Goal: Task Accomplishment & Management: Complete application form

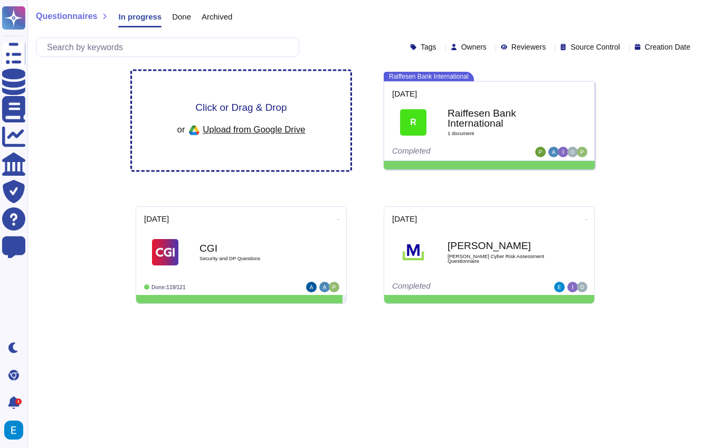
click at [203, 109] on span "Click or Drag & Drop" at bounding box center [240, 107] width 91 height 10
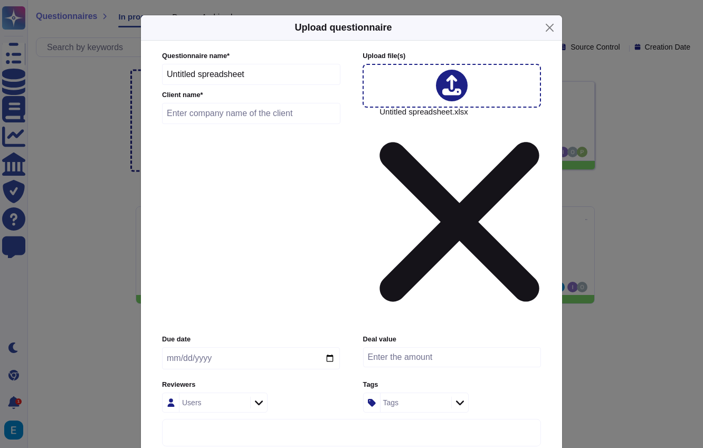
click at [279, 124] on input "text" at bounding box center [251, 113] width 178 height 21
type input "[PERSON_NAME]"
click at [246, 347] on input "date" at bounding box center [251, 358] width 178 height 22
click at [332, 347] on input "date" at bounding box center [251, 358] width 178 height 22
click at [329, 347] on input "date" at bounding box center [251, 358] width 178 height 22
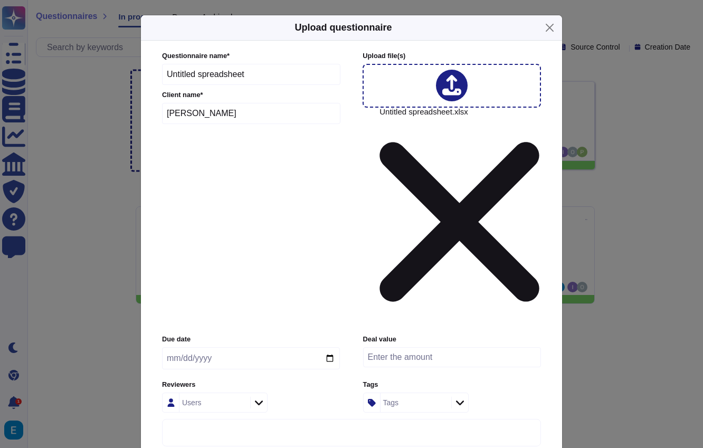
click at [248, 347] on input "date" at bounding box center [251, 358] width 178 height 22
click at [263, 347] on input "date" at bounding box center [251, 358] width 178 height 22
click at [332, 347] on input "date" at bounding box center [251, 358] width 178 height 22
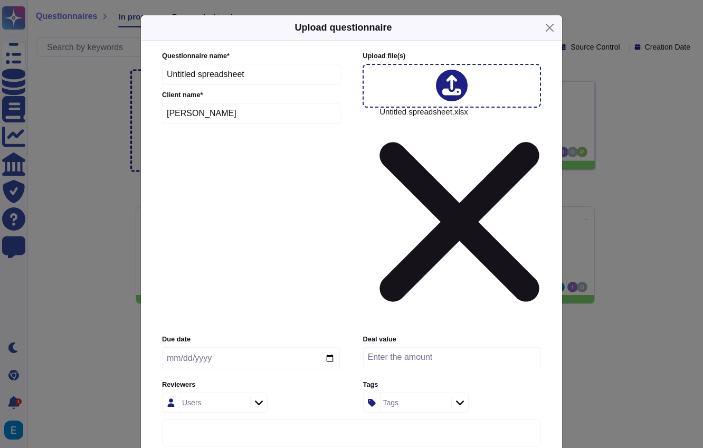
click at [330, 347] on input "date" at bounding box center [251, 358] width 178 height 22
type input "[DATE]"
click at [262, 397] on icon at bounding box center [259, 402] width 8 height 11
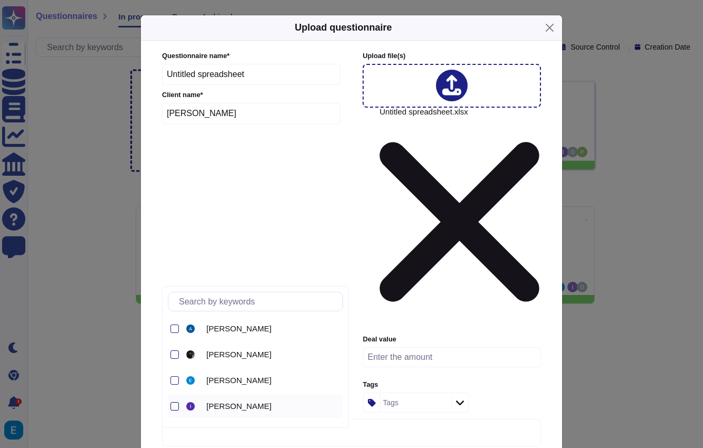
click at [175, 410] on div at bounding box center [174, 406] width 8 height 8
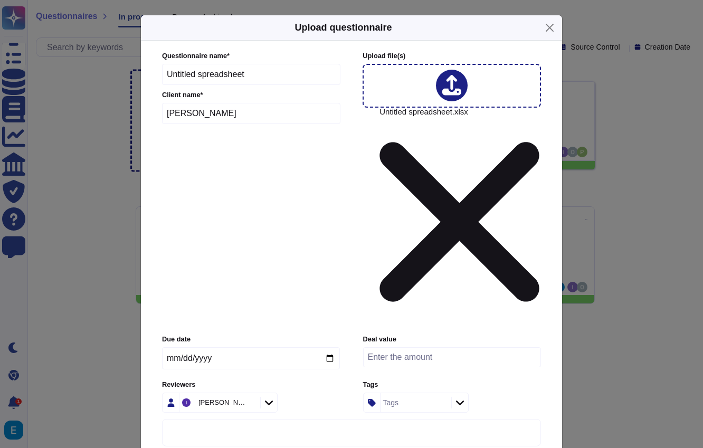
click at [292, 392] on div "[PERSON_NAME]" at bounding box center [251, 402] width 178 height 20
click at [463, 392] on div "Tags" at bounding box center [416, 402] width 106 height 20
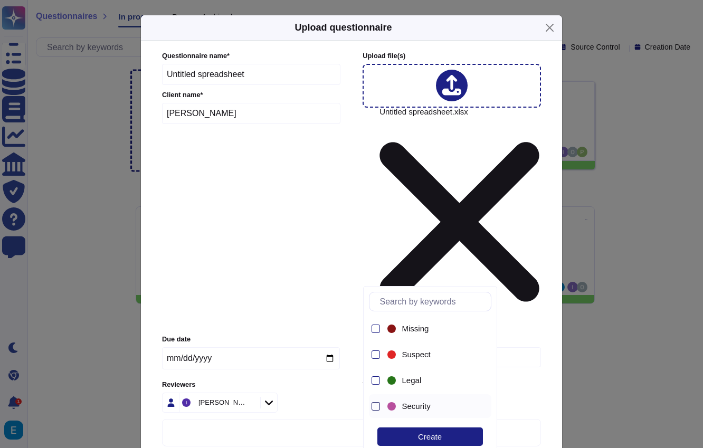
click at [375, 407] on div at bounding box center [375, 406] width 8 height 8
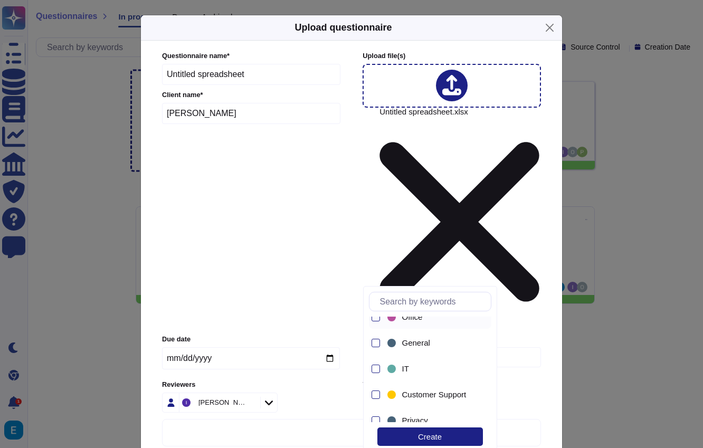
scroll to position [228, 0]
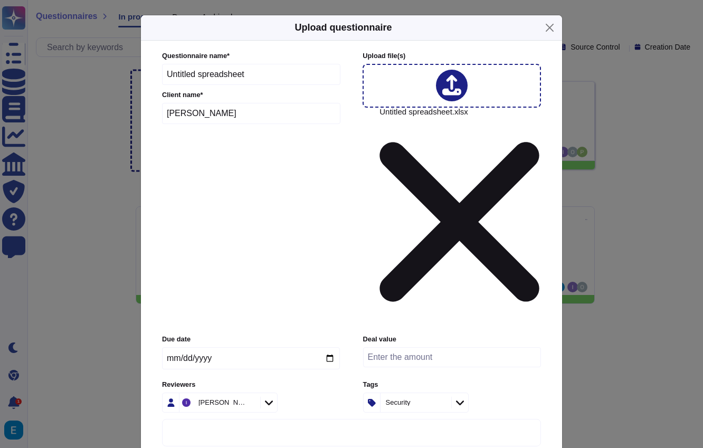
click at [311, 381] on label "Reviewers" at bounding box center [251, 384] width 178 height 7
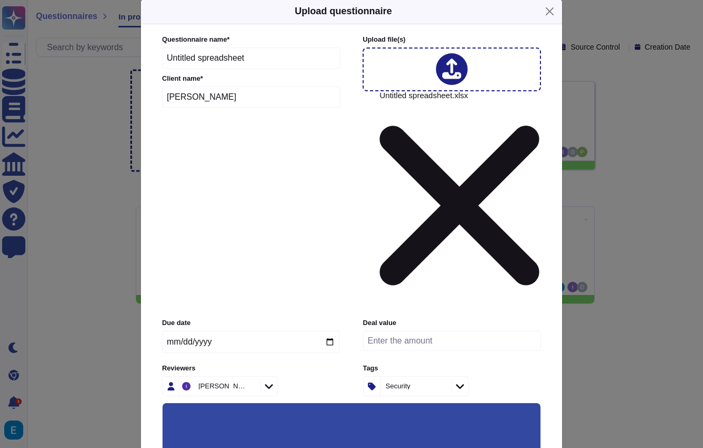
scroll to position [0, 0]
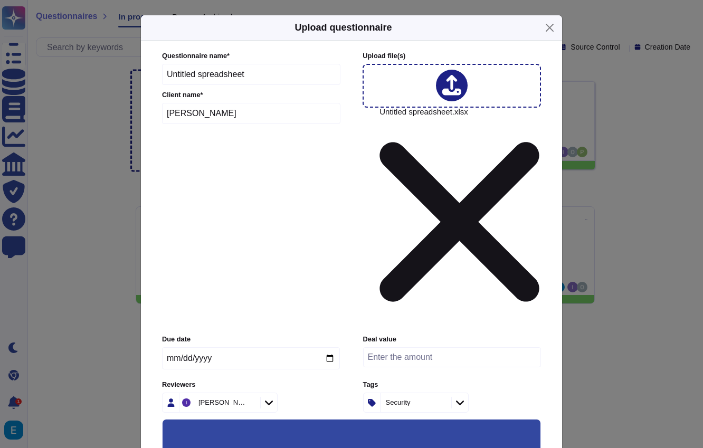
click at [427, 91] on div at bounding box center [451, 86] width 178 height 44
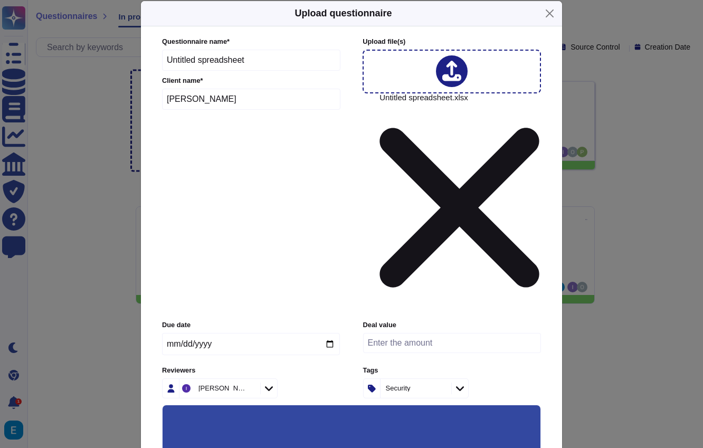
scroll to position [15, 0]
click at [444, 332] on input "number" at bounding box center [452, 342] width 178 height 20
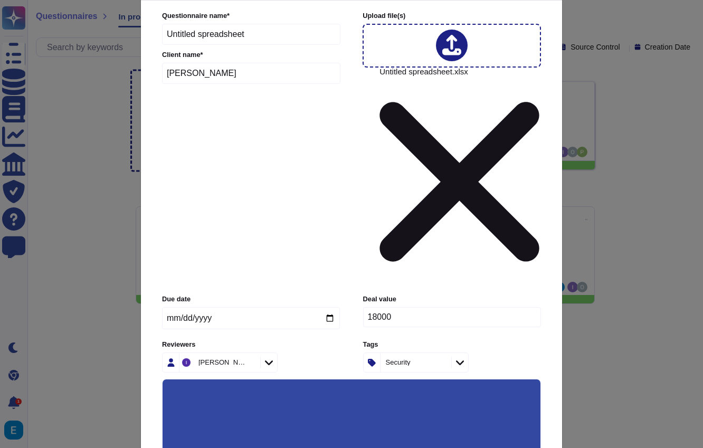
scroll to position [49, 0]
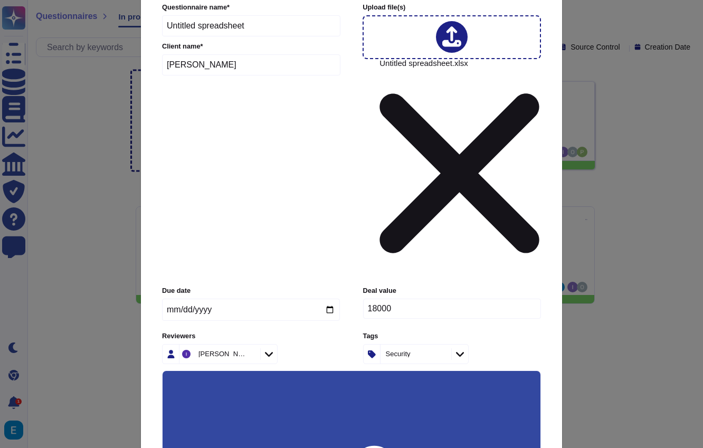
type input "18000"
click at [0, 0] on input "Keep existing answers from the file" at bounding box center [0, 0] width 0 height 0
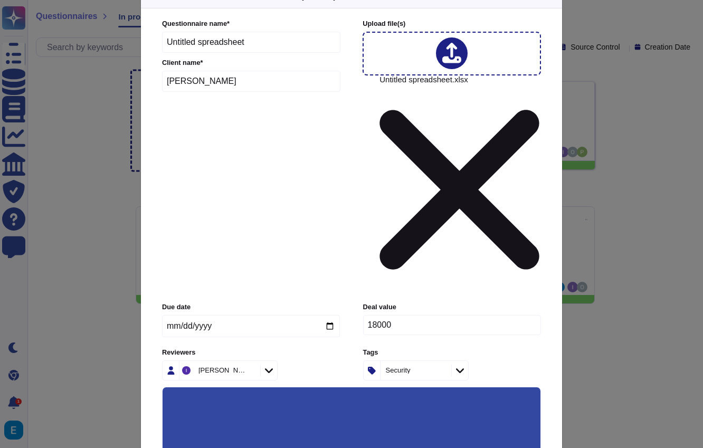
scroll to position [0, 0]
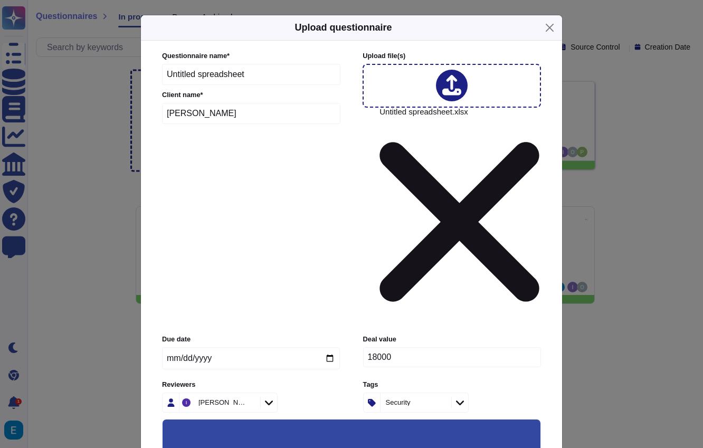
click at [477, 116] on icon at bounding box center [459, 222] width 160 height 213
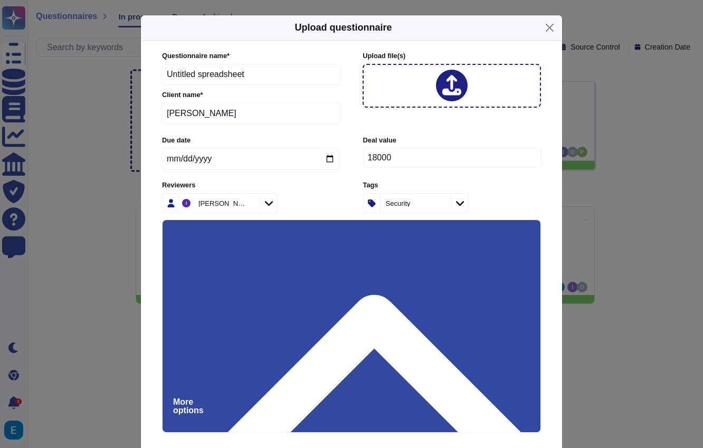
click at [428, 88] on div at bounding box center [451, 86] width 178 height 44
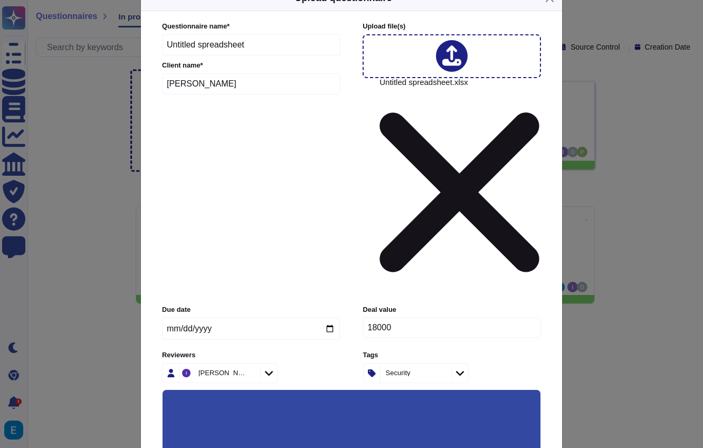
scroll to position [49, 0]
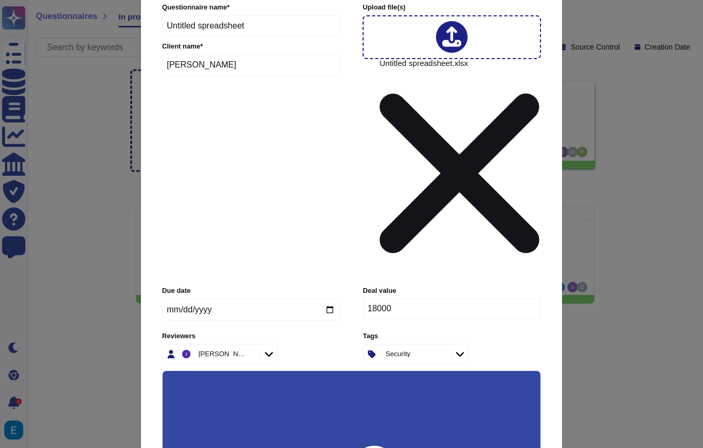
click at [0, 0] on input "Auto-approve existing answers (recommended for already filled out questionnaire…" at bounding box center [0, 0] width 0 height 0
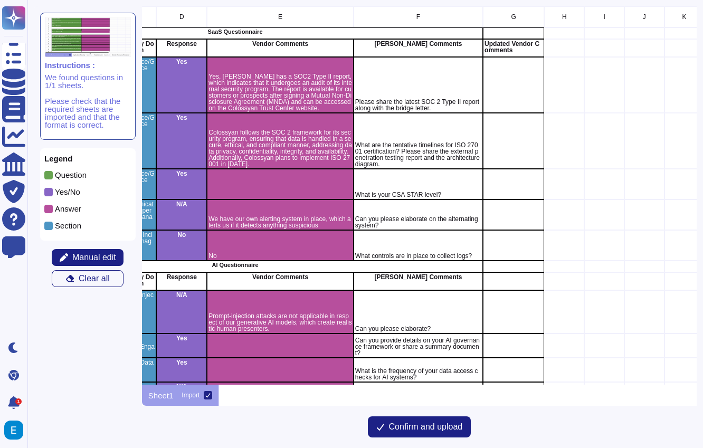
scroll to position [0, 191]
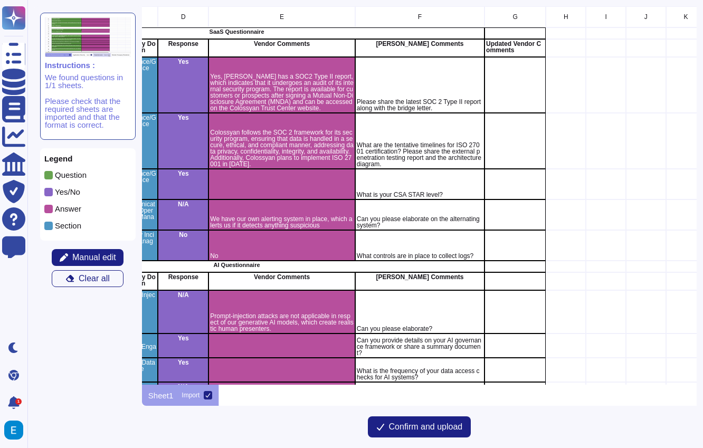
click at [50, 209] on span at bounding box center [48, 209] width 8 height 8
click at [445, 70] on div "Please share the latest SOC 2 Type II report along with the bridge letter." at bounding box center [419, 85] width 129 height 56
click at [436, 13] on div "F" at bounding box center [419, 16] width 129 height 21
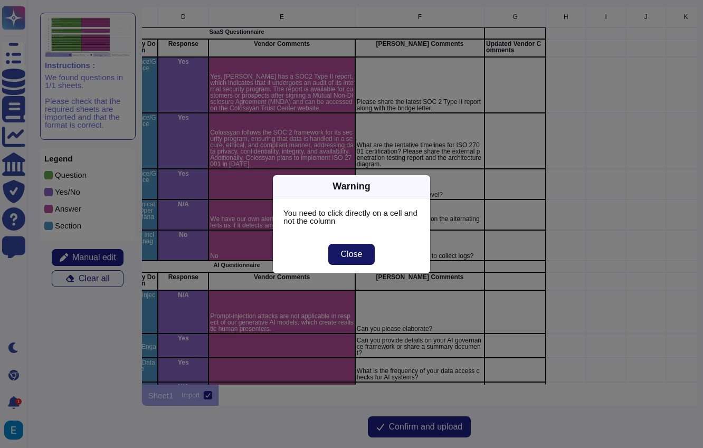
click at [356, 257] on span "Close" at bounding box center [352, 254] width 22 height 8
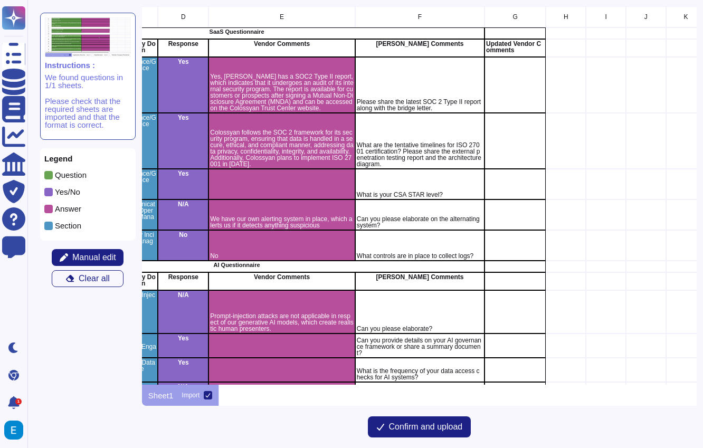
click at [398, 75] on div "Please share the latest SOC 2 Type II report along with the bridge letter." at bounding box center [419, 85] width 129 height 56
click at [398, 76] on div "Please share the latest SOC 2 Type II report along with the bridge letter." at bounding box center [419, 85] width 129 height 56
click at [51, 208] on span at bounding box center [48, 209] width 8 height 8
click at [94, 254] on span "Manual edit" at bounding box center [94, 257] width 44 height 8
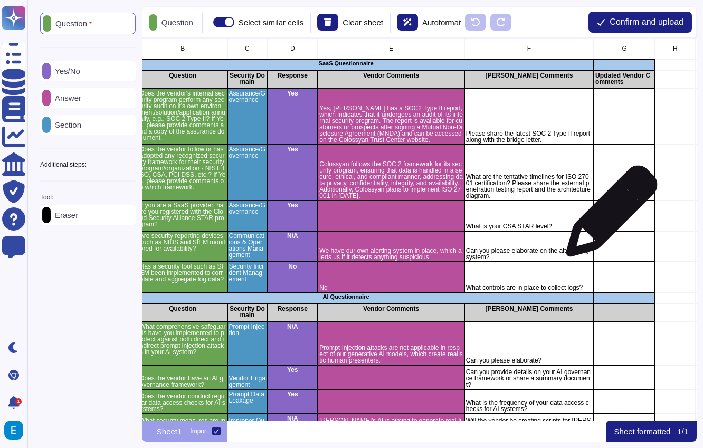
scroll to position [0, 87]
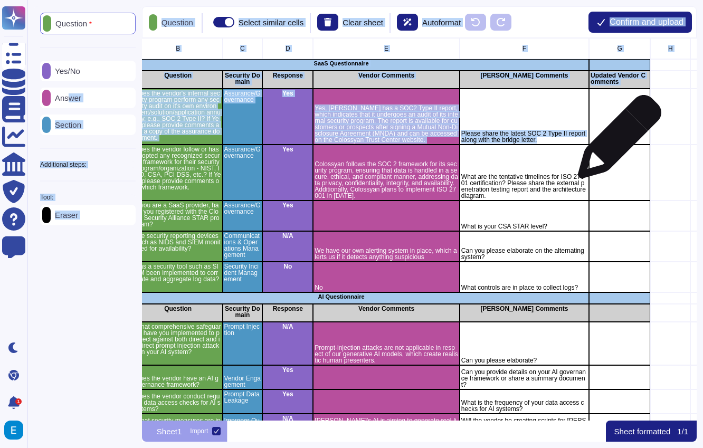
drag, startPoint x: 79, startPoint y: 98, endPoint x: 615, endPoint y: 142, distance: 537.8
click at [615, 142] on div "Question Yes/No Answer Section Additional steps: Sub-Question Documents Instruc…" at bounding box center [365, 223] width 663 height 435
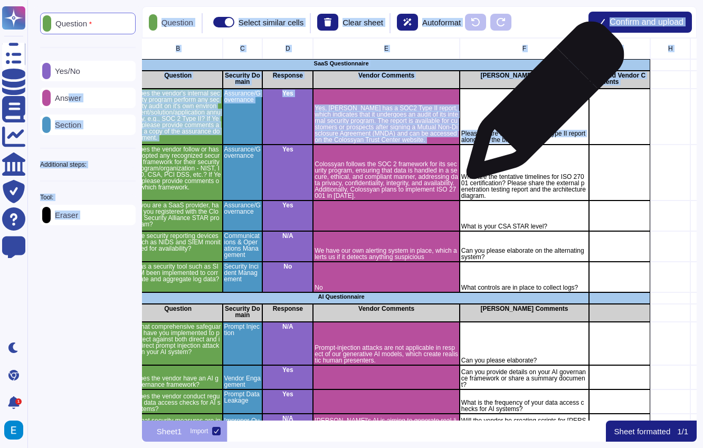
click at [541, 106] on div "Please share the latest SOC 2 Type II report along with the bridge letter." at bounding box center [523, 117] width 129 height 56
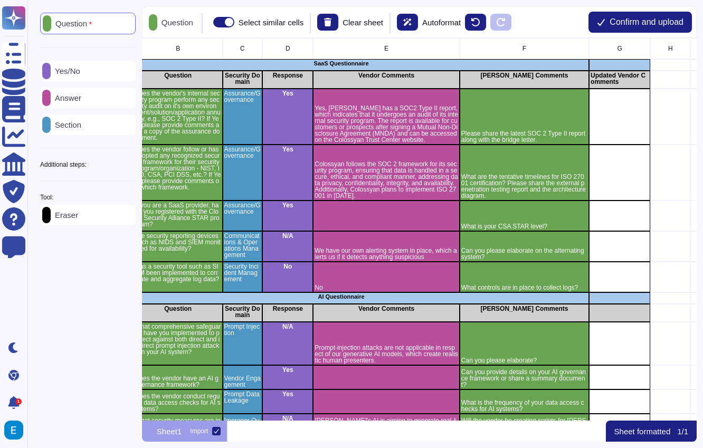
click at [89, 23] on p "Question" at bounding box center [71, 24] width 41 height 8
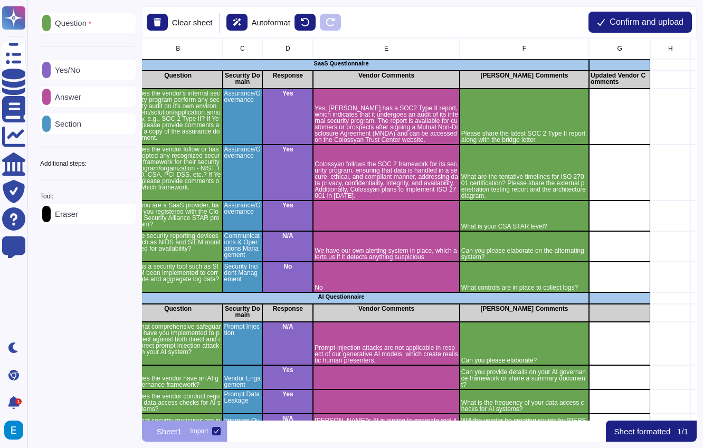
click at [89, 23] on p "Question" at bounding box center [71, 23] width 41 height 8
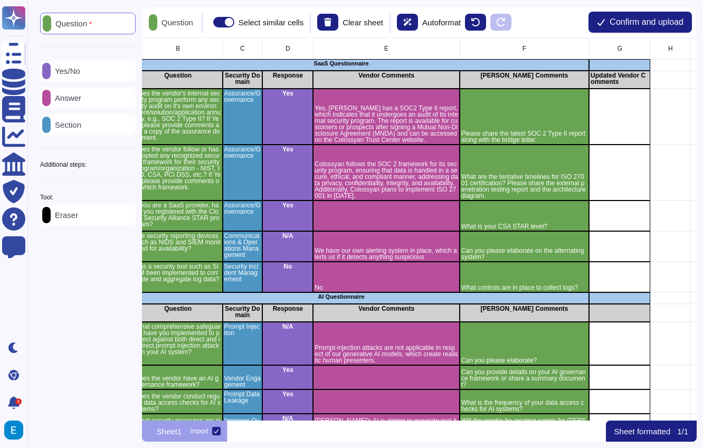
click at [78, 123] on p "Section" at bounding box center [66, 125] width 31 height 8
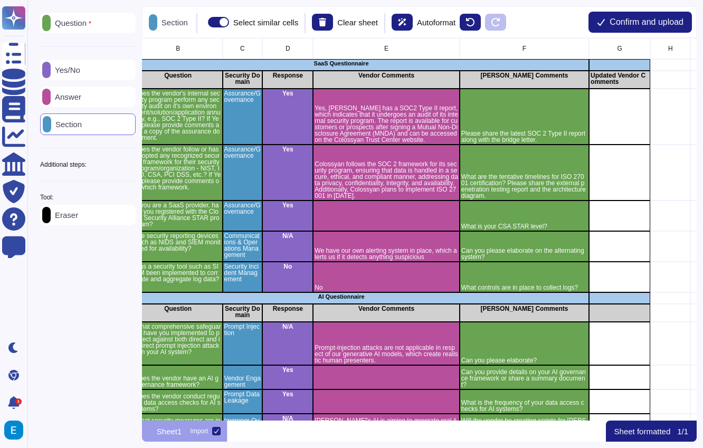
click at [81, 99] on p "Answer" at bounding box center [66, 97] width 31 height 8
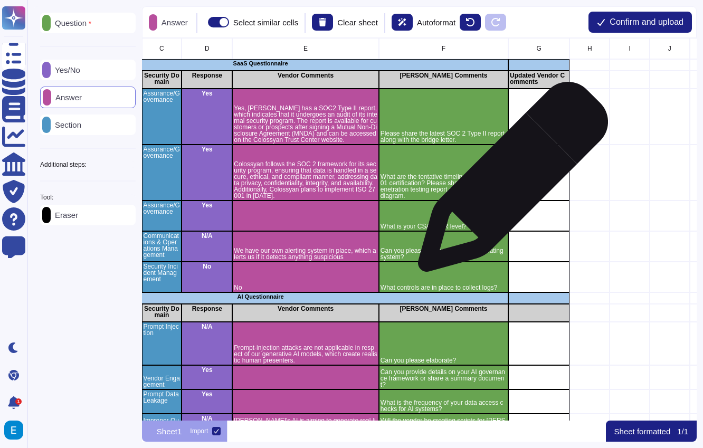
scroll to position [0, 161]
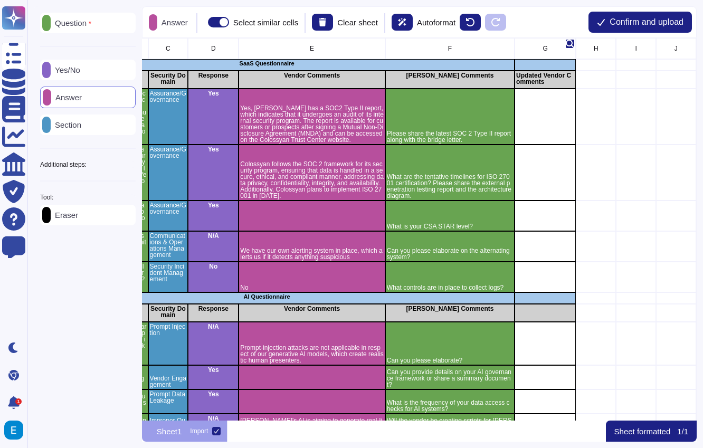
click at [553, 45] on div "G" at bounding box center [544, 48] width 61 height 21
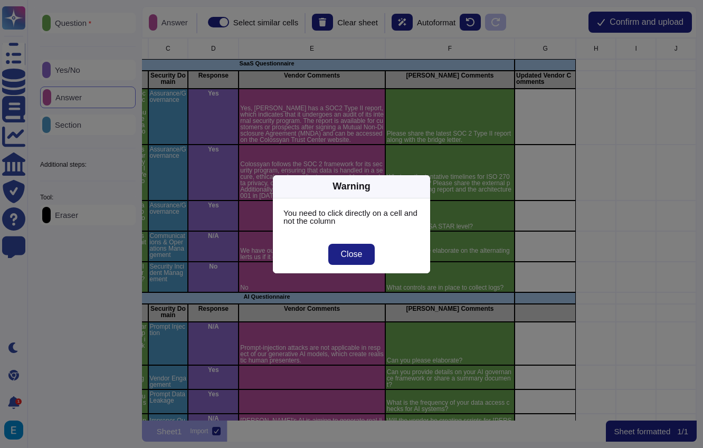
click at [550, 163] on div "Warning You need to click directly on a cell and not the column Close" at bounding box center [351, 224] width 703 height 448
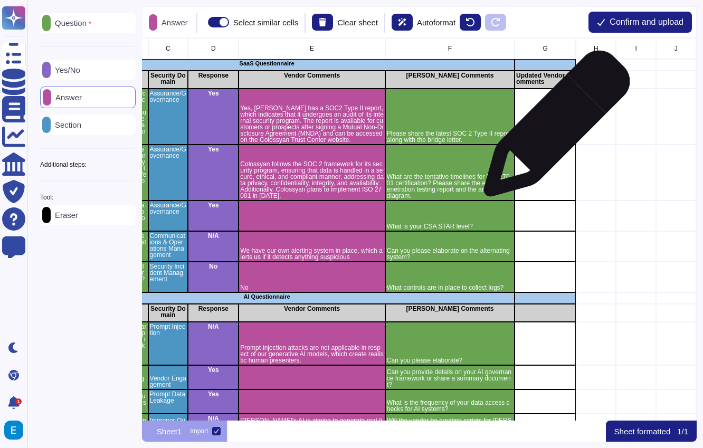
click at [552, 129] on div "grid" at bounding box center [544, 117] width 61 height 56
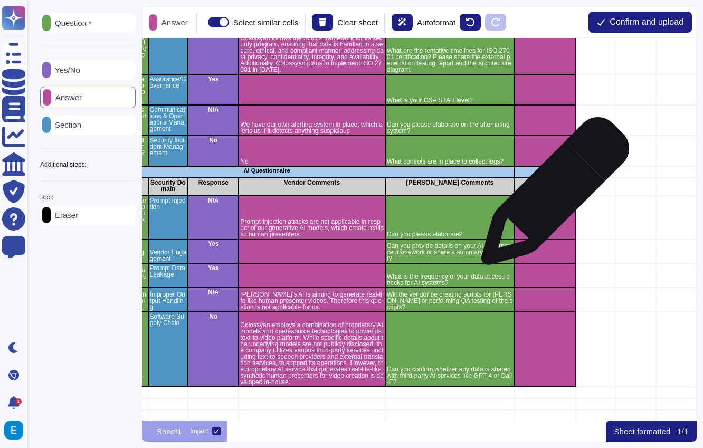
scroll to position [133, 161]
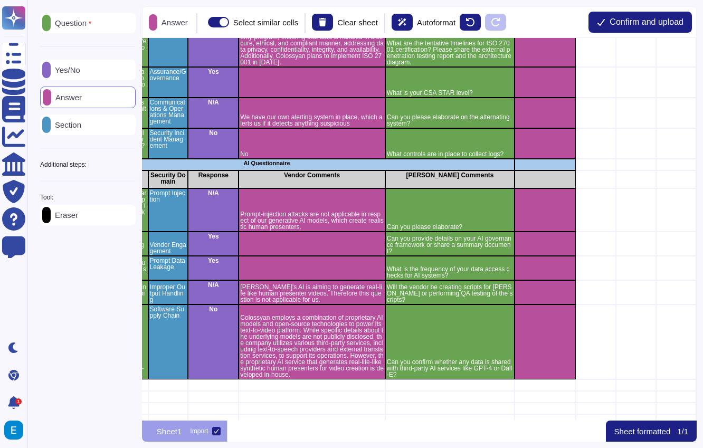
click at [76, 276] on div "Question Yes/No Answer Section Additional steps: Sub-Question Documents Instruc…" at bounding box center [88, 207] width 108 height 403
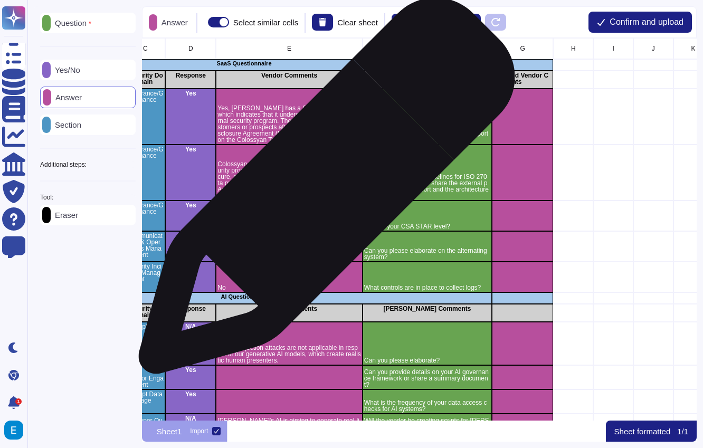
scroll to position [0, 203]
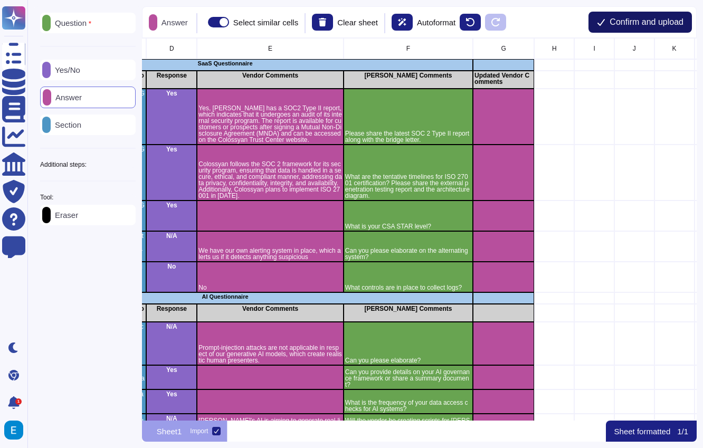
click at [673, 19] on span "Confirm and upload" at bounding box center [646, 22] width 74 height 8
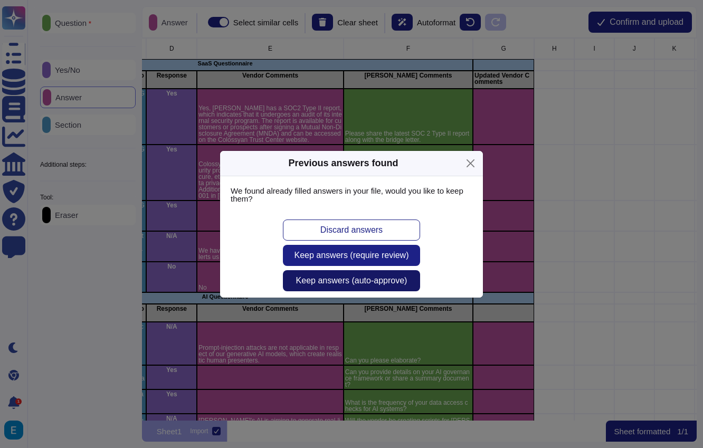
click at [324, 283] on span "Keep answers (auto-approve)" at bounding box center [351, 280] width 111 height 8
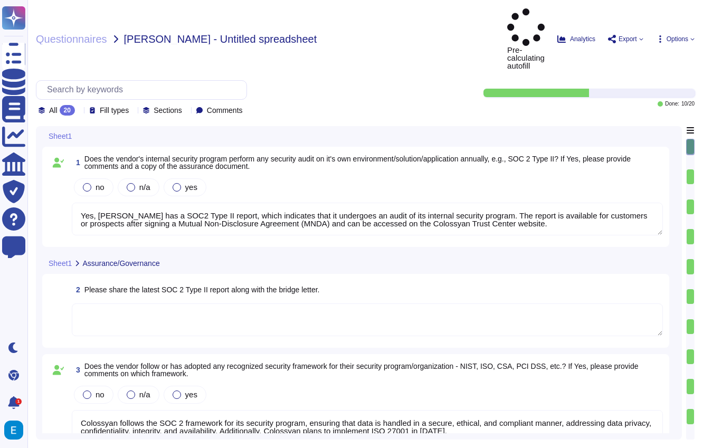
type textarea "Yes, [PERSON_NAME] has a SOC2 Type II report, which indicates that it undergoes…"
type textarea "Colossyan follows the SOC 2 framework for its security program, ensuring that d…"
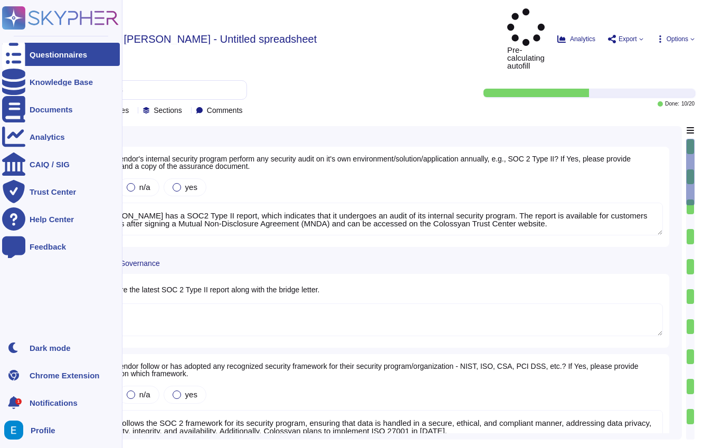
click at [13, 15] on icon at bounding box center [14, 18] width 21 height 21
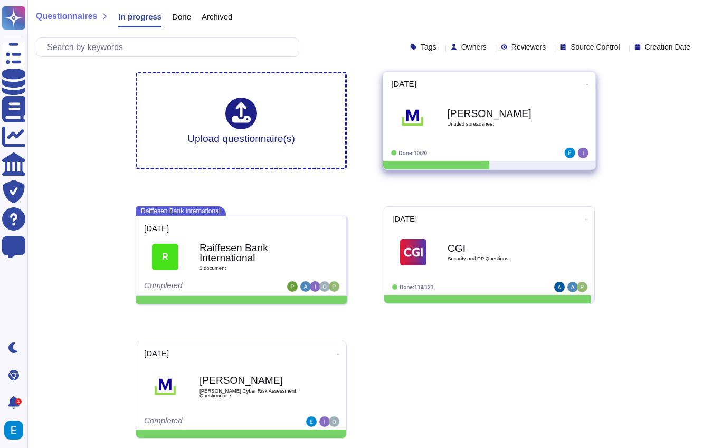
click at [501, 138] on div "[PERSON_NAME] Untitled spreadsheet" at bounding box center [500, 118] width 107 height 43
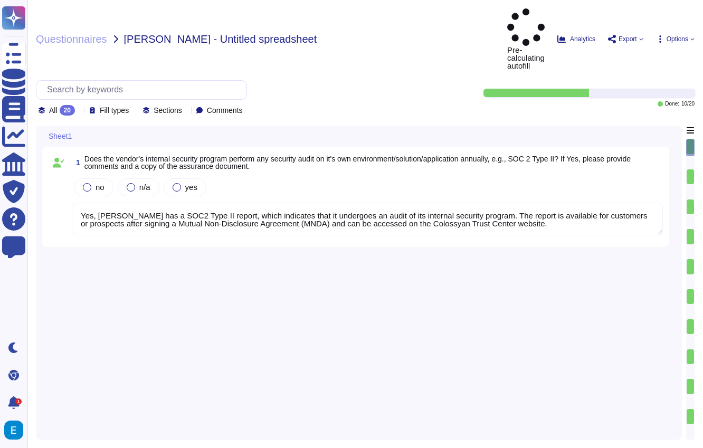
type textarea "Yes, [PERSON_NAME] has a SOC2 Type II report, which indicates that it undergoes…"
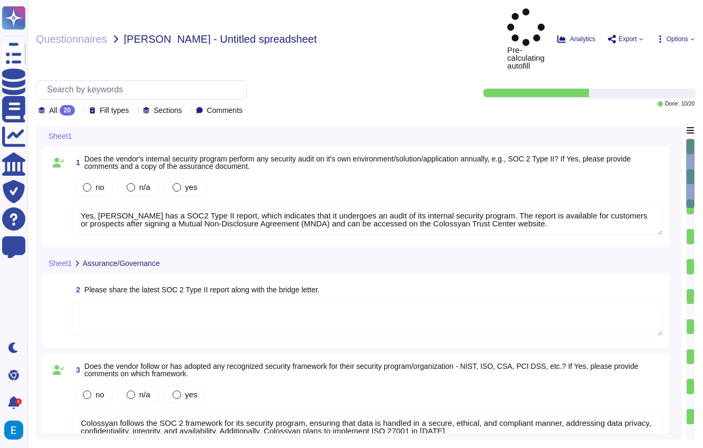
type textarea "Colossyan follows the SOC 2 framework for its security program, ensuring that d…"
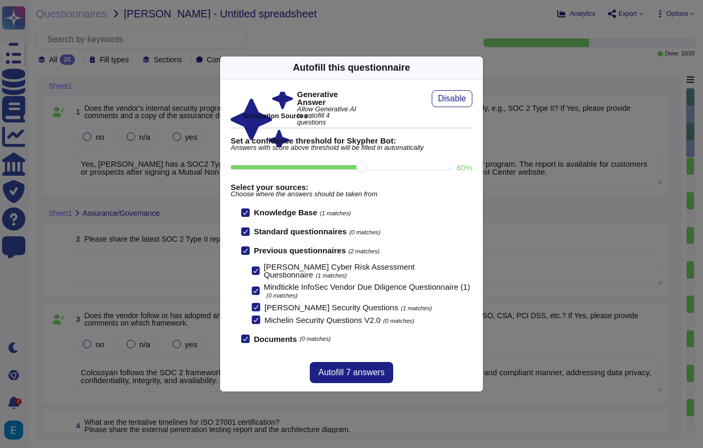
type textarea "We have our own alerting system in place, which alerts us if it detects anythin…"
click at [367, 375] on span "Autofill 7 answers" at bounding box center [351, 372] width 66 height 8
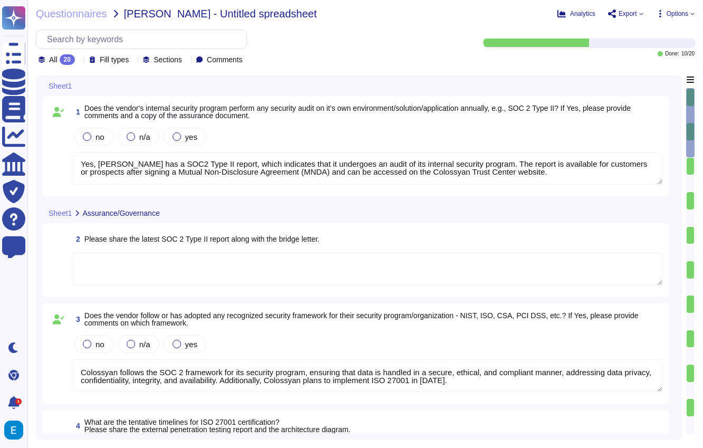
type textarea "The latest SOC2 Type II report is available for customers or prospects after si…"
type textarea "from the [DATE] to the [DATE]."
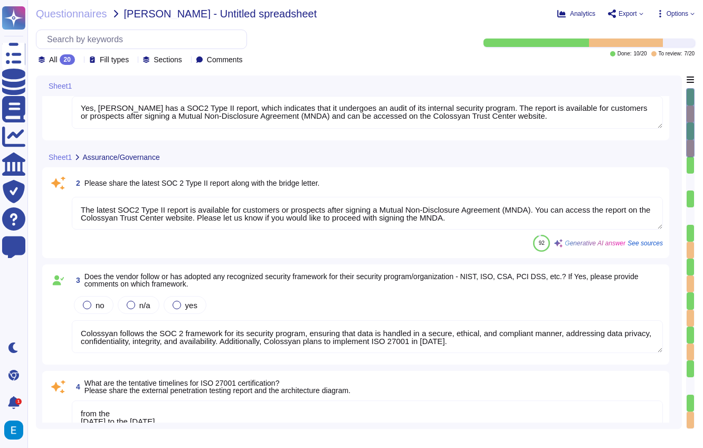
type textarea "We have our own alerting system in place, which alerts us if it detects anythin…"
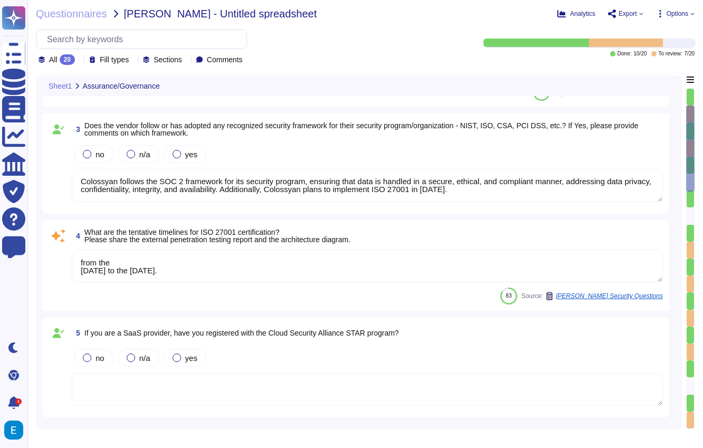
type textarea "No"
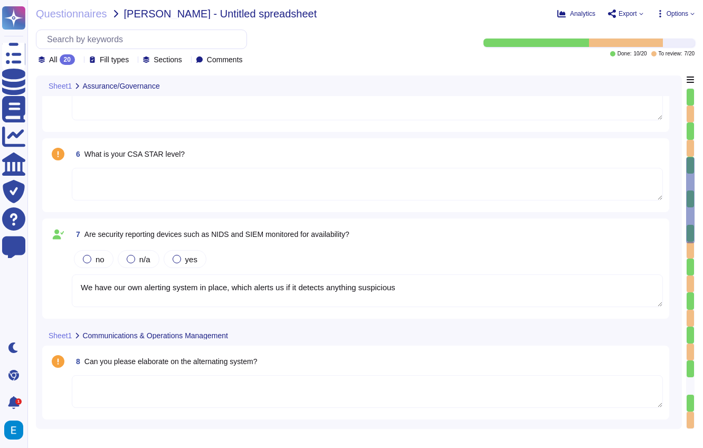
type textarea "Colossyan has implemented several controls for log collection: 1. Detailed Even…"
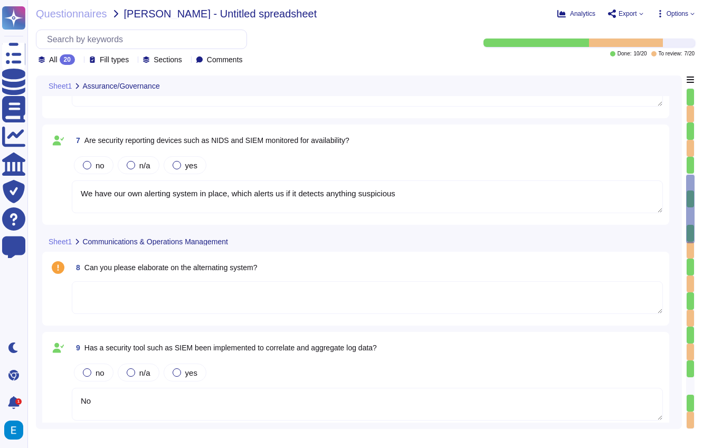
type textarea "Prompt-injection attacks are not applicable in respect of our generative AI mod…"
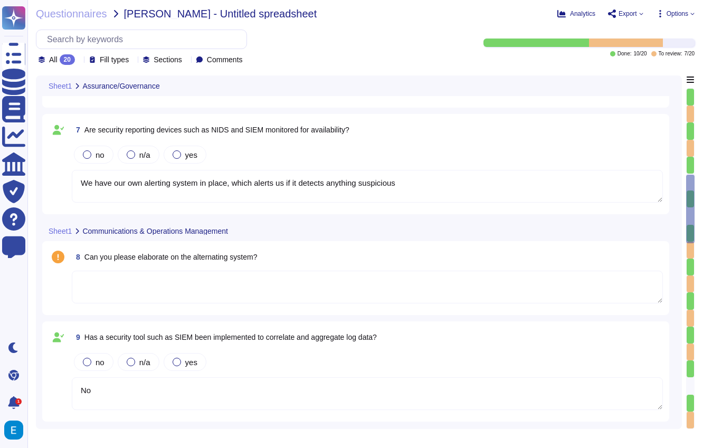
scroll to position [222, 0]
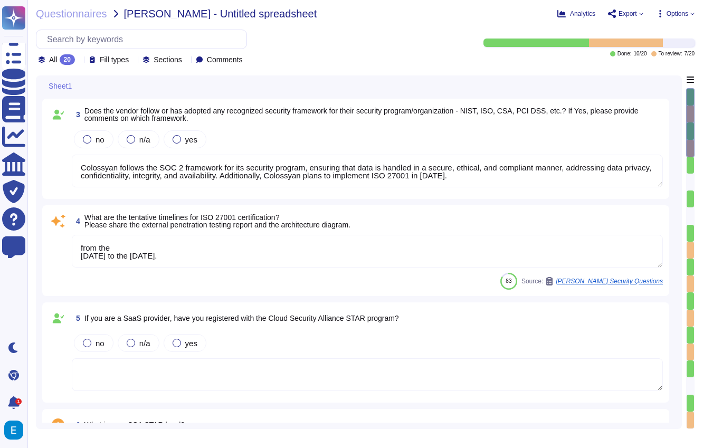
type textarea "Yes, [PERSON_NAME] has a SOC2 Type II report, which indicates that it undergoes…"
type textarea "The latest SOC2 Type II report is available for customers or prospects after si…"
type textarea "Colossyan follows the SOC 2 framework for its security program, ensuring that d…"
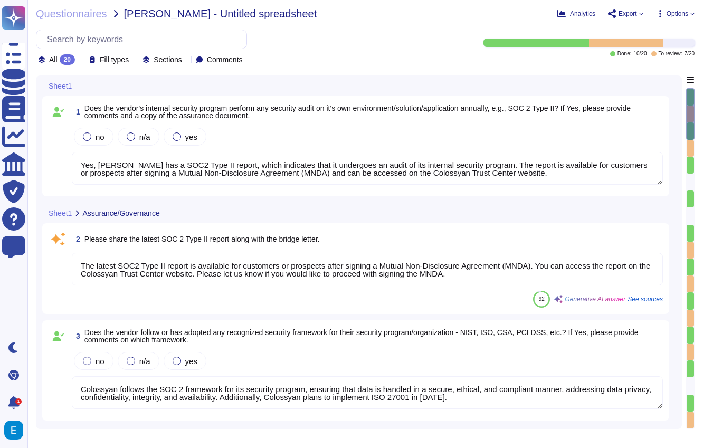
click at [176, 61] on span "Sections" at bounding box center [168, 59] width 28 height 7
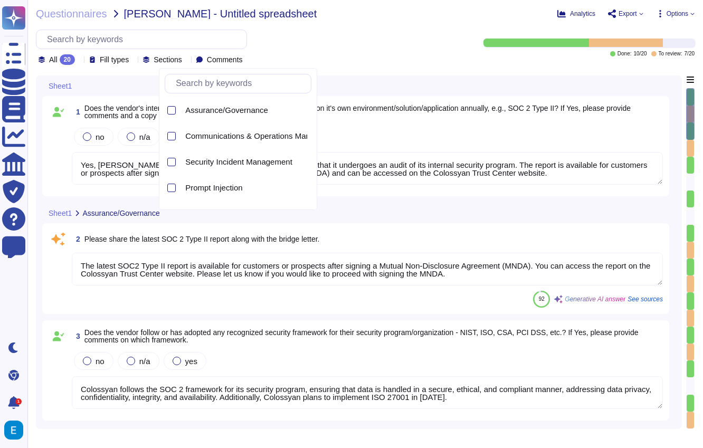
click at [186, 64] on div "Sections" at bounding box center [164, 59] width 43 height 11
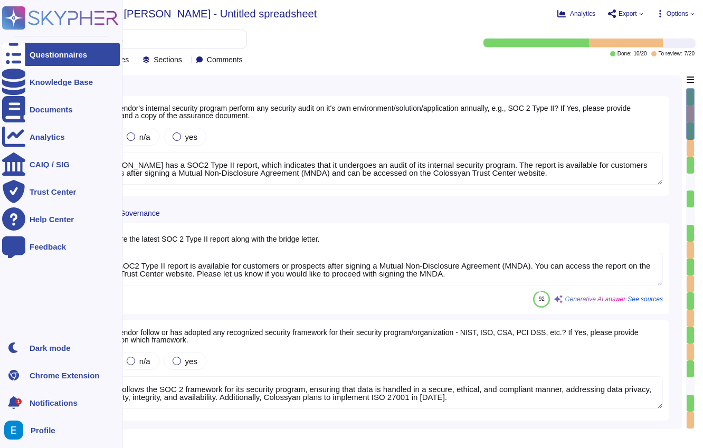
click at [7, 16] on rect at bounding box center [13, 17] width 23 height 23
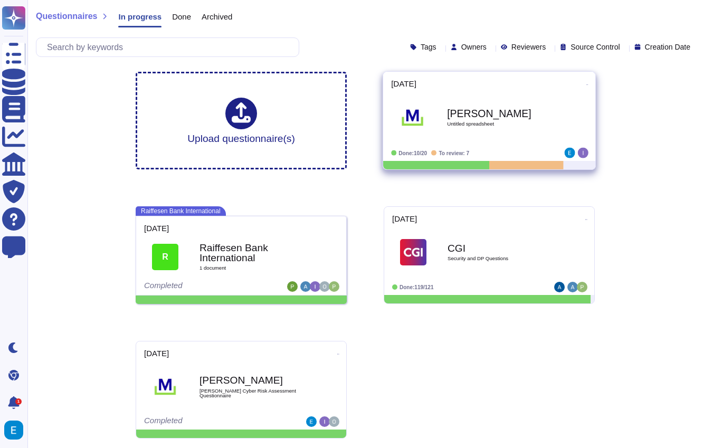
click at [586, 83] on icon at bounding box center [587, 84] width 2 height 3
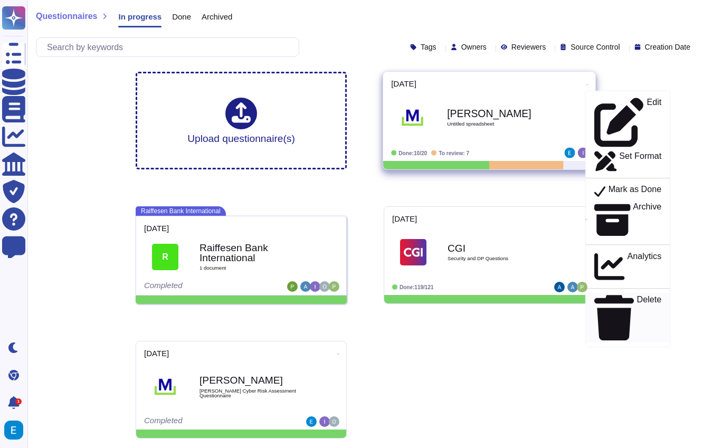
click at [628, 295] on div "Delete" at bounding box center [627, 317] width 67 height 45
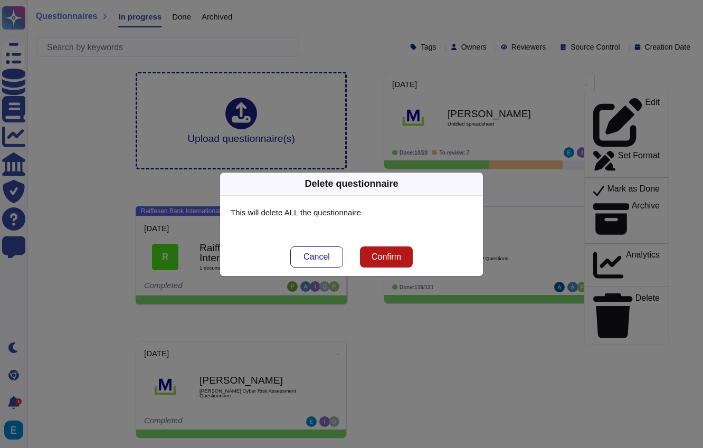
click at [406, 255] on button "Confirm" at bounding box center [386, 256] width 53 height 21
